Goal: Task Accomplishment & Management: Manage account settings

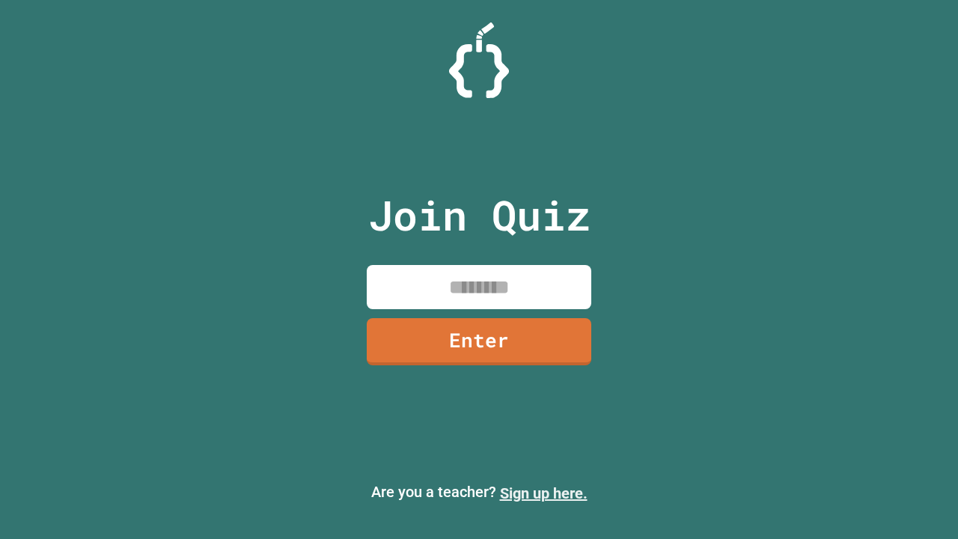
click at [543, 493] on link "Sign up here." at bounding box center [544, 493] width 88 height 18
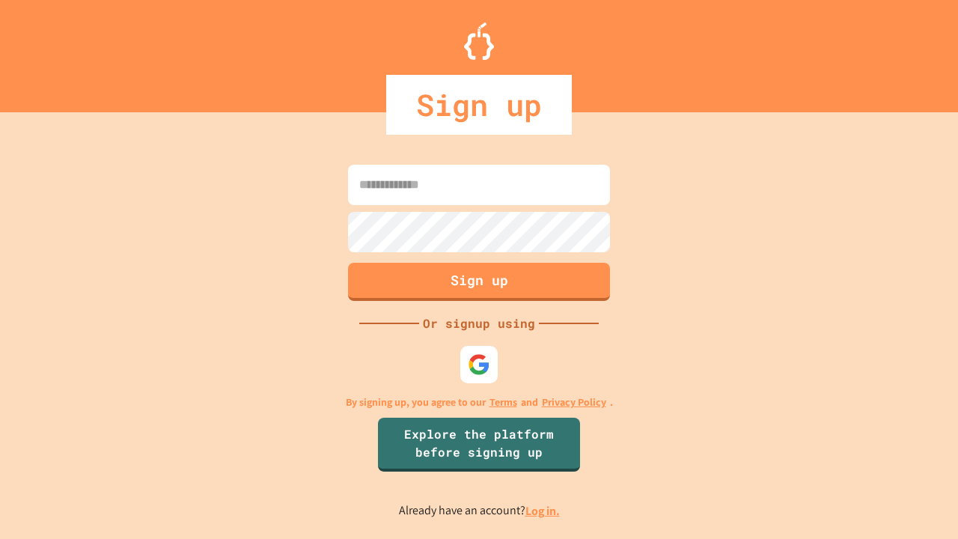
click at [543, 510] on link "Log in." at bounding box center [542, 511] width 34 height 16
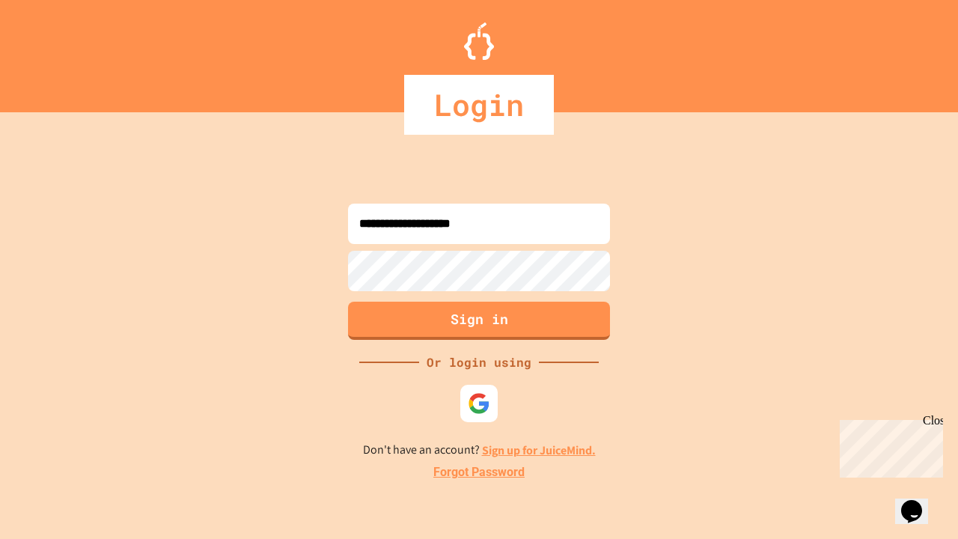
type input "**********"
